Goal: Information Seeking & Learning: Learn about a topic

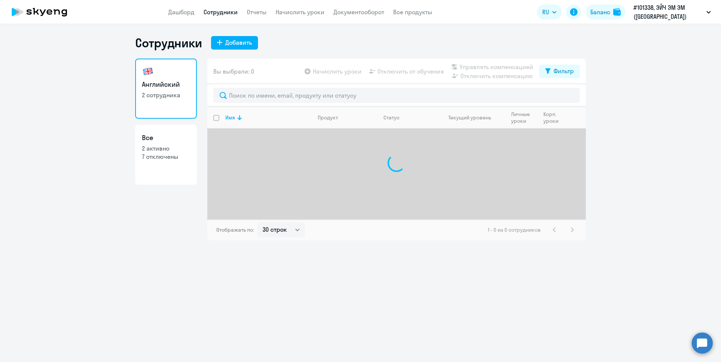
select select "30"
click at [182, 11] on link "Дашборд" at bounding box center [181, 12] width 26 height 8
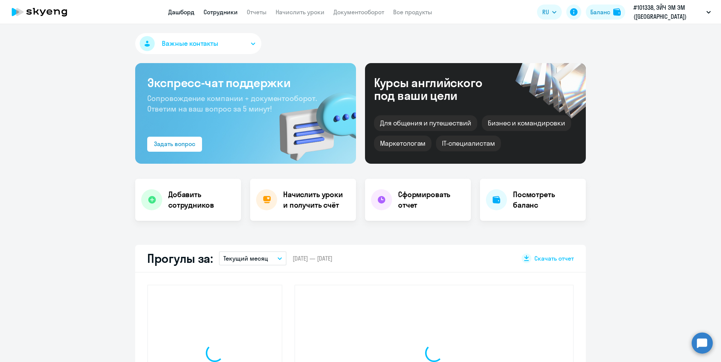
click at [227, 12] on link "Сотрудники" at bounding box center [221, 12] width 34 height 8
select select "30"
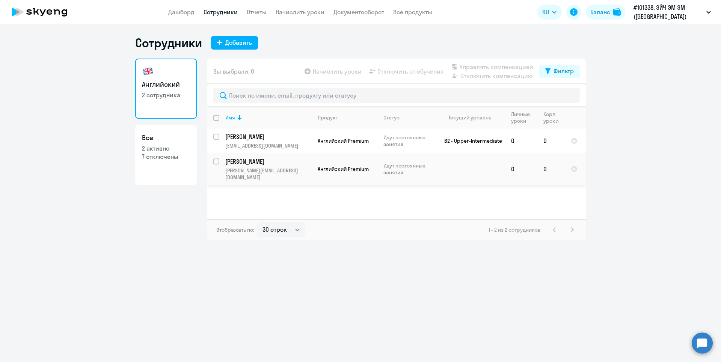
click at [247, 163] on p "[PERSON_NAME]" at bounding box center [267, 161] width 85 height 8
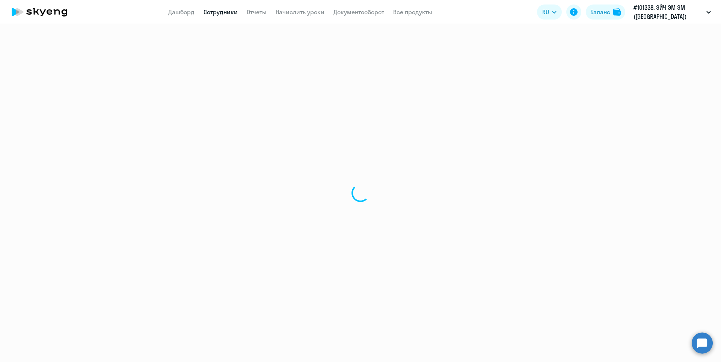
select select "english"
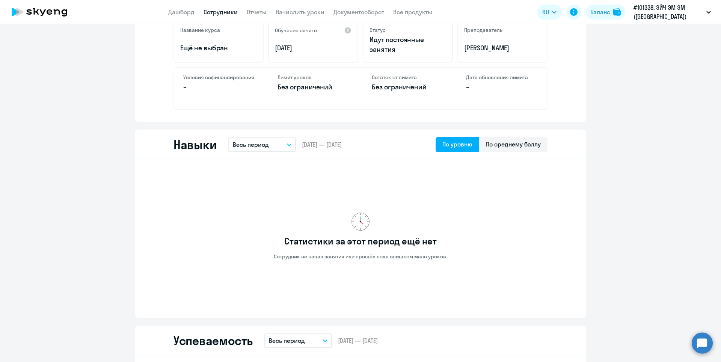
scroll to position [300, 0]
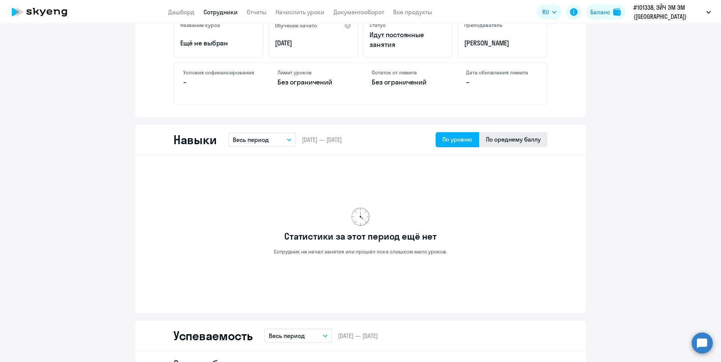
click at [518, 141] on div "По среднему баллу" at bounding box center [513, 139] width 55 height 9
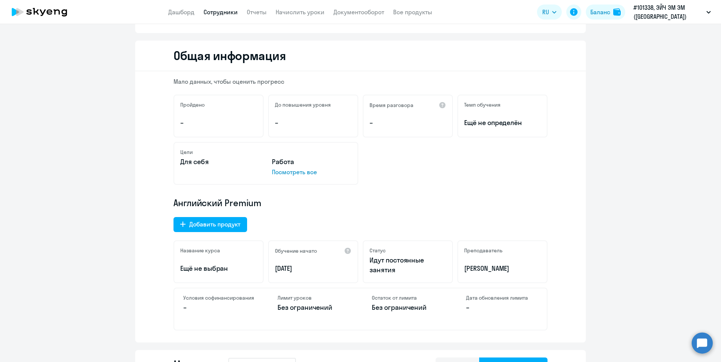
scroll to position [0, 0]
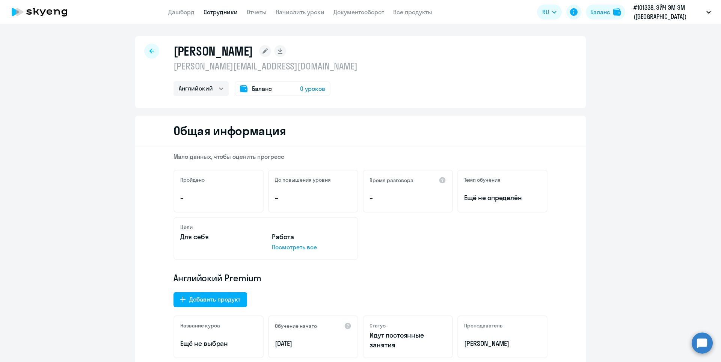
click at [149, 52] on icon at bounding box center [151, 50] width 5 height 5
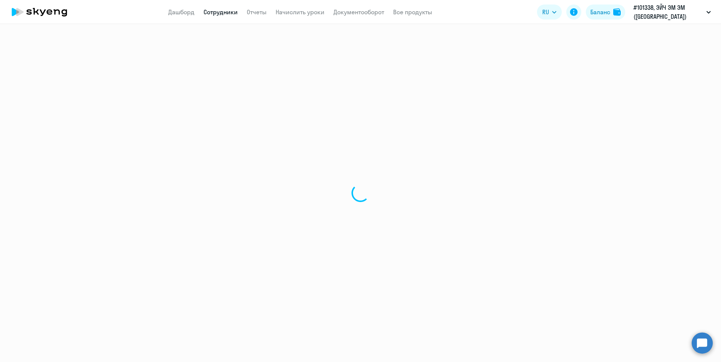
select select "30"
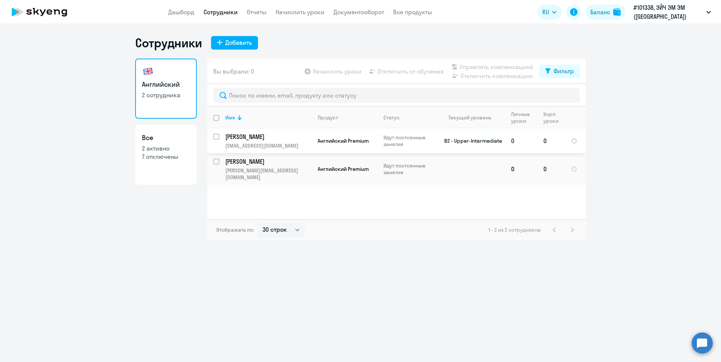
click at [268, 140] on p "[PERSON_NAME]" at bounding box center [267, 137] width 85 height 8
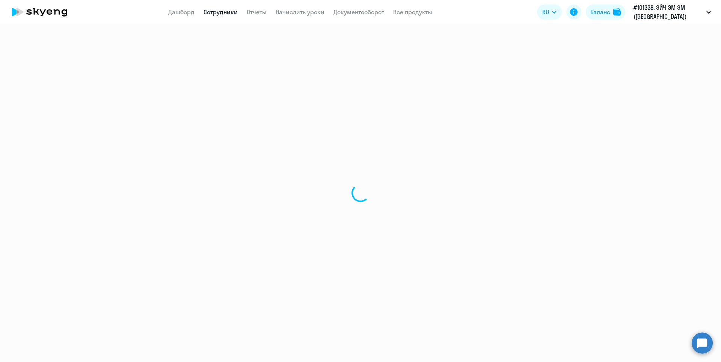
select select "english"
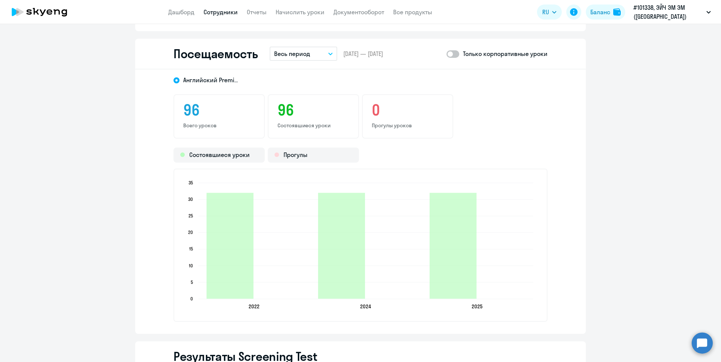
scroll to position [976, 0]
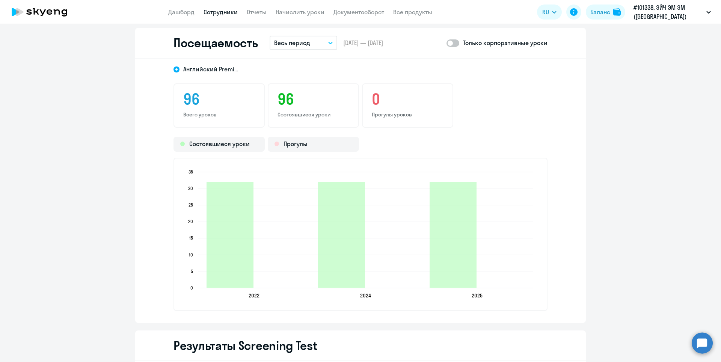
click at [326, 45] on button "Весь период" at bounding box center [304, 43] width 68 height 14
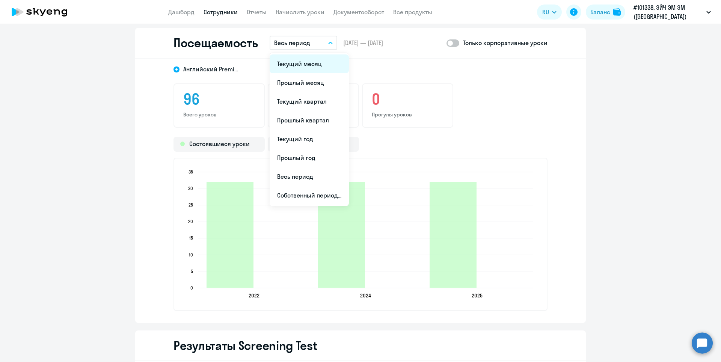
click at [304, 60] on li "Текущий месяц" at bounding box center [309, 63] width 79 height 19
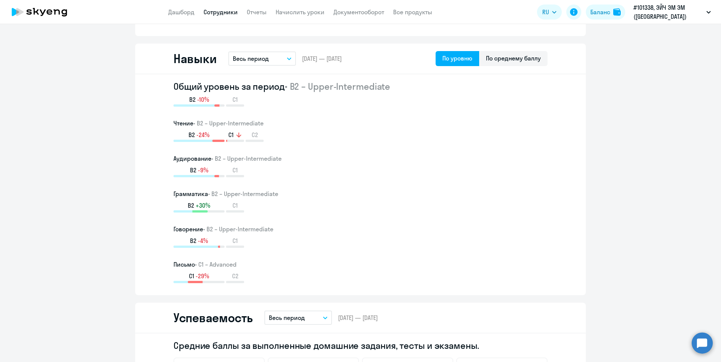
scroll to position [550, 0]
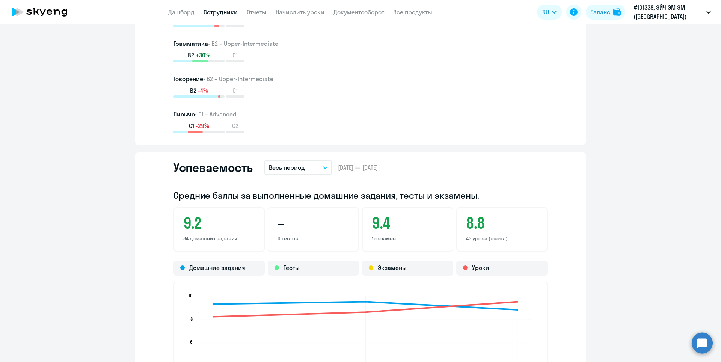
click at [323, 169] on icon "button" at bounding box center [325, 167] width 5 height 3
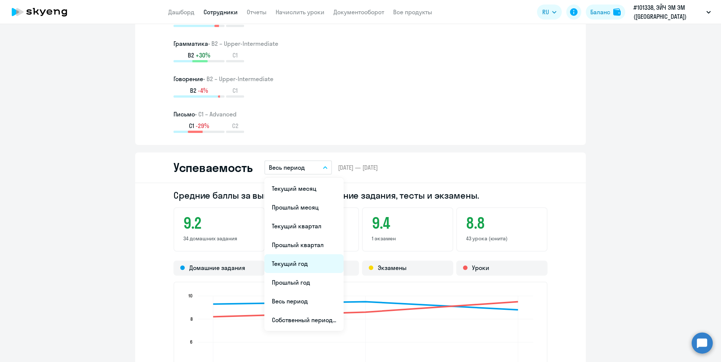
click at [299, 263] on li "Текущий год" at bounding box center [303, 263] width 79 height 19
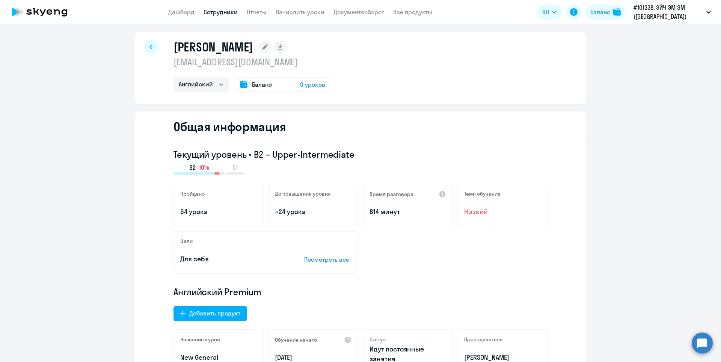
scroll to position [0, 0]
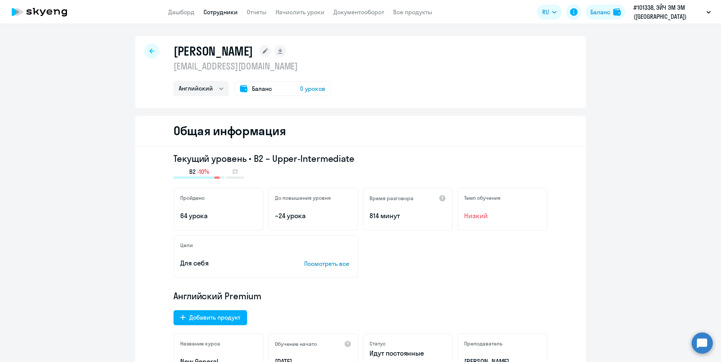
click at [149, 50] on icon at bounding box center [151, 50] width 5 height 5
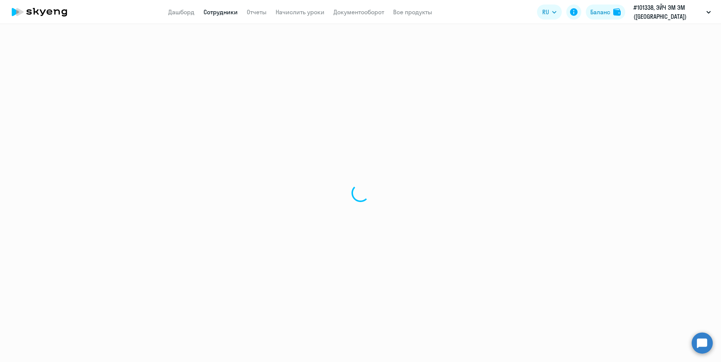
select select "30"
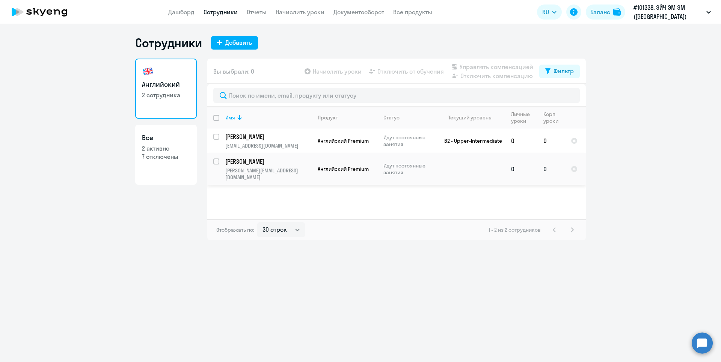
click at [265, 162] on p "[PERSON_NAME]" at bounding box center [267, 161] width 85 height 8
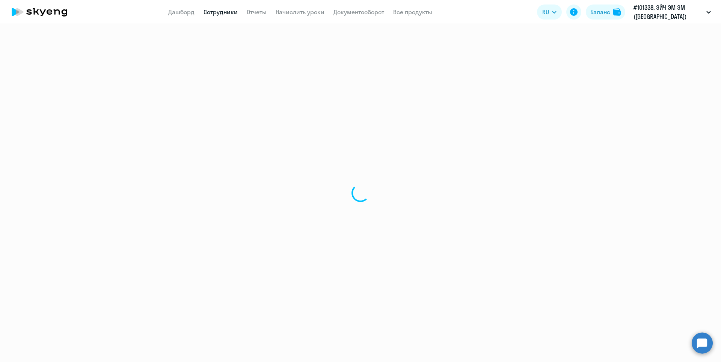
select select "english"
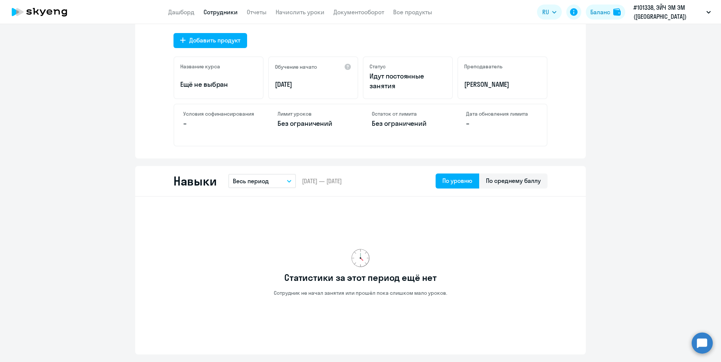
scroll to position [263, 0]
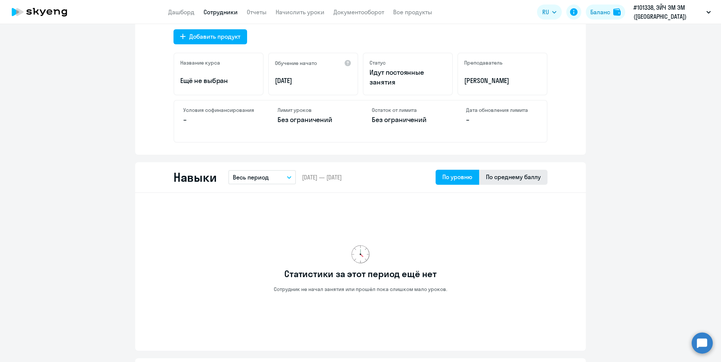
click at [516, 179] on div "По среднему баллу" at bounding box center [513, 176] width 55 height 9
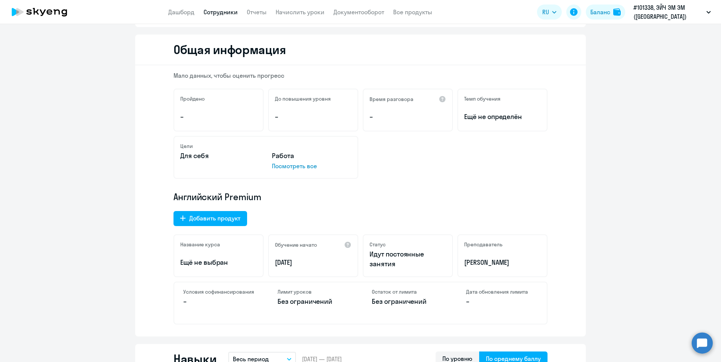
scroll to position [0, 0]
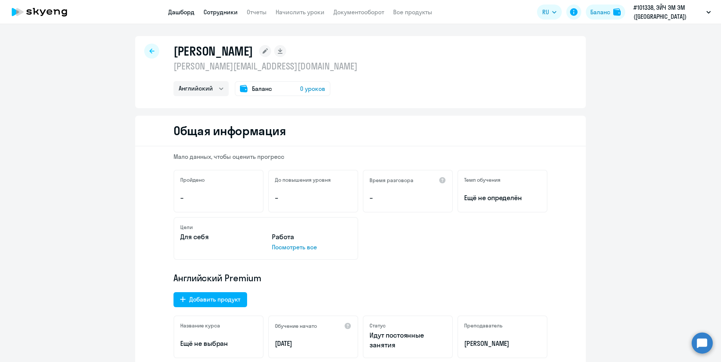
click at [176, 15] on link "Дашборд" at bounding box center [181, 12] width 26 height 8
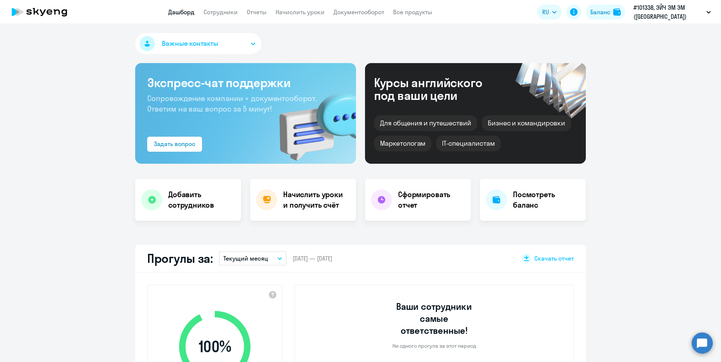
select select "30"
